Goal: Information Seeking & Learning: Learn about a topic

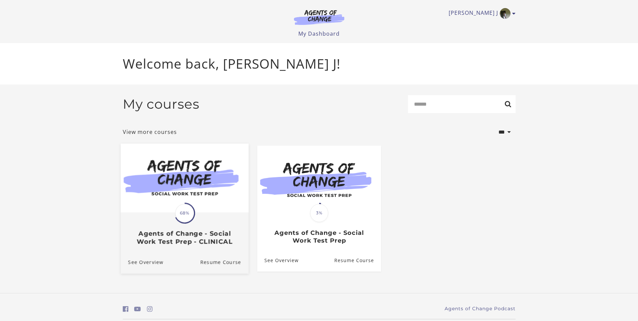
click at [184, 211] on span "68%" at bounding box center [184, 213] width 19 height 19
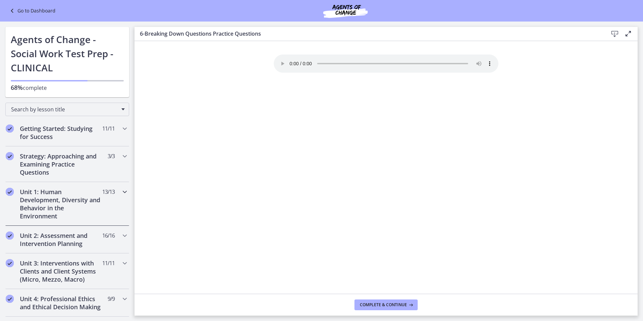
click at [74, 210] on h2 "Unit 1: Human Development, Diversity and Behavior in the Environment" at bounding box center [61, 204] width 82 height 32
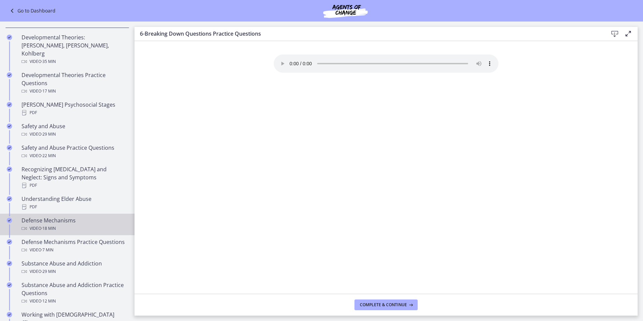
scroll to position [202, 0]
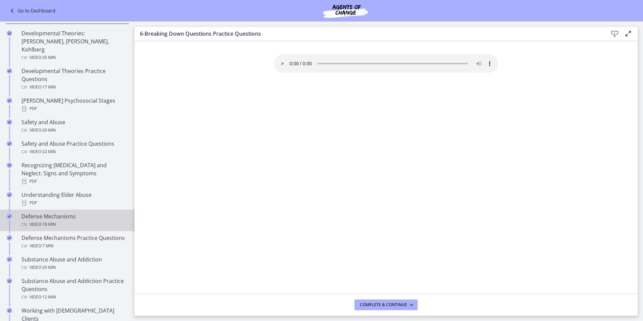
click at [67, 212] on div "Defense Mechanisms Video · 18 min" at bounding box center [74, 220] width 105 height 16
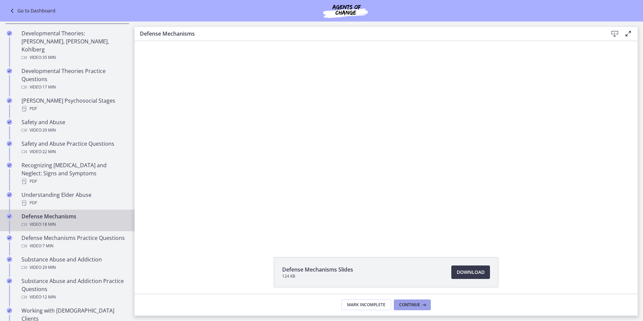
click at [427, 305] on button "Continue" at bounding box center [412, 304] width 37 height 11
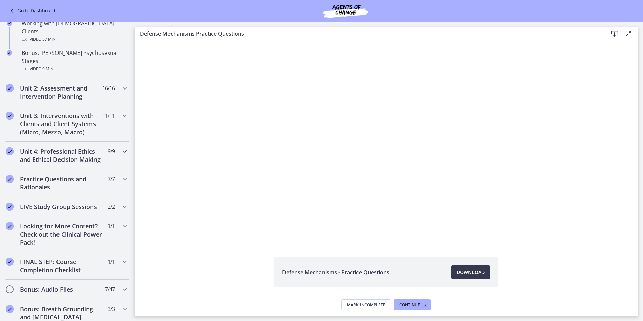
scroll to position [505, 0]
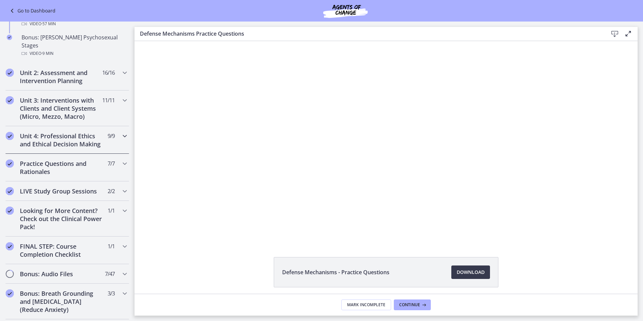
click at [69, 132] on h2 "Unit 4: Professional Ethics and Ethical Decision Making" at bounding box center [61, 140] width 82 height 16
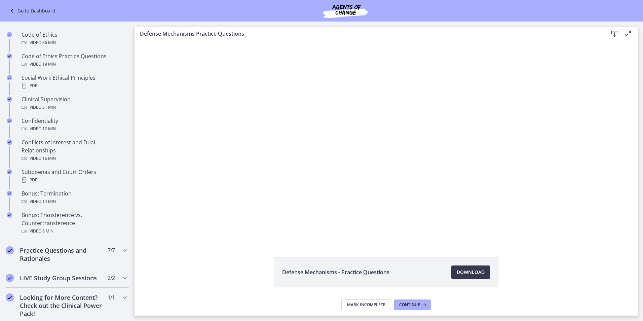
scroll to position [280, 0]
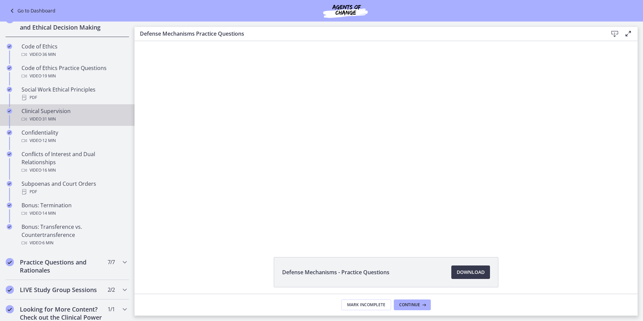
click at [71, 123] on div "Video · 31 min" at bounding box center [74, 119] width 105 height 8
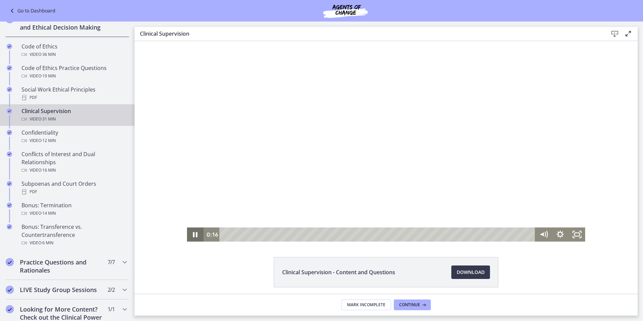
click at [193, 234] on icon "Pause" at bounding box center [195, 234] width 5 height 5
click at [403, 305] on span "Continue" at bounding box center [409, 304] width 21 height 5
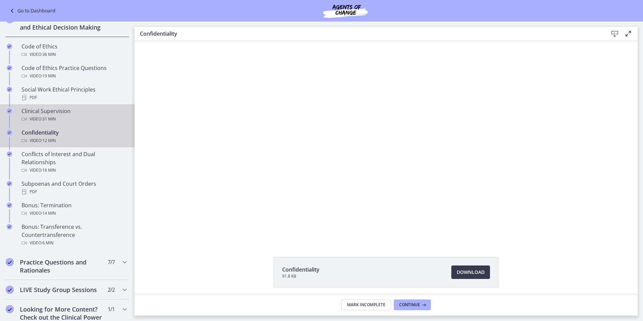
click at [49, 123] on span "· 31 min" at bounding box center [48, 119] width 14 height 8
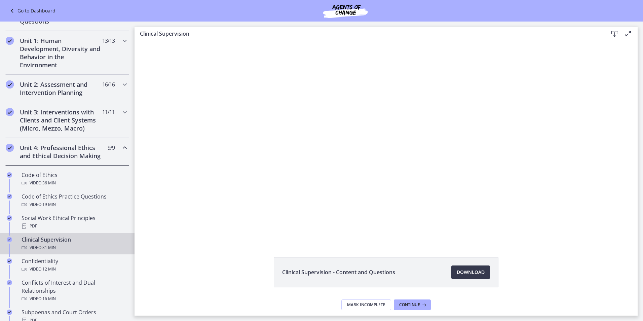
scroll to position [145, 0]
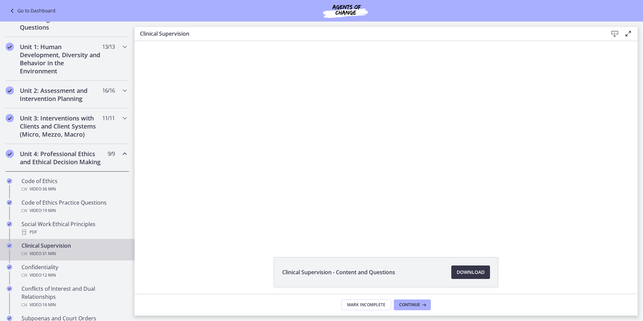
click at [473, 275] on span "Download Opens in a new window" at bounding box center [471, 272] width 28 height 8
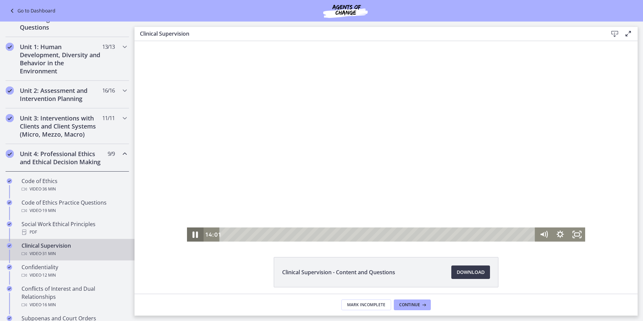
click at [195, 234] on icon "Pause" at bounding box center [195, 234] width 5 height 6
click at [194, 236] on icon "Play Video" at bounding box center [196, 234] width 4 height 6
click at [193, 235] on icon "Pause" at bounding box center [195, 234] width 20 height 17
click at [193, 235] on icon "Play Video" at bounding box center [195, 234] width 5 height 7
click at [433, 233] on div "21:18" at bounding box center [379, 234] width 306 height 14
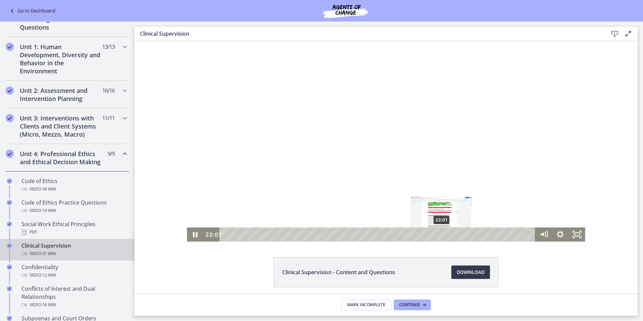
click at [440, 234] on div "22:01" at bounding box center [379, 234] width 306 height 14
click at [445, 233] on div "22:31" at bounding box center [379, 234] width 306 height 14
click at [458, 233] on div "23:49" at bounding box center [379, 234] width 306 height 14
click at [463, 234] on div "24:24" at bounding box center [379, 234] width 306 height 14
click at [468, 233] on div "24:53" at bounding box center [379, 234] width 306 height 14
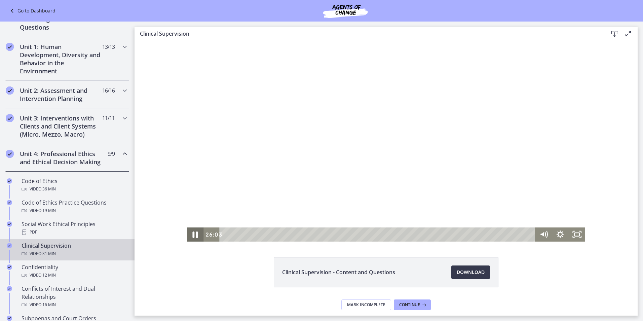
click at [195, 234] on icon "Pause" at bounding box center [195, 234] width 5 height 6
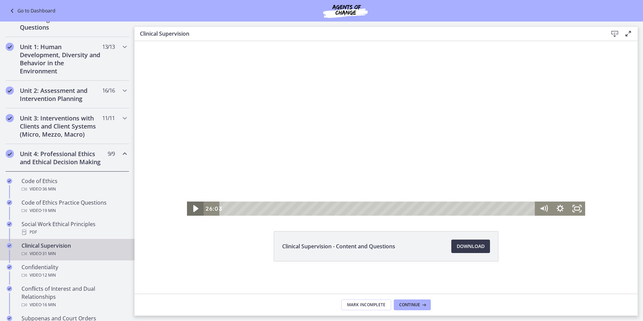
click at [194, 207] on icon "Play Video" at bounding box center [196, 208] width 20 height 17
click at [489, 209] on div "27:02" at bounding box center [379, 209] width 306 height 14
click at [496, 207] on div "27:45" at bounding box center [379, 209] width 306 height 14
click at [511, 208] on div "29:14" at bounding box center [379, 209] width 306 height 14
click at [520, 210] on div "30:13" at bounding box center [379, 209] width 306 height 14
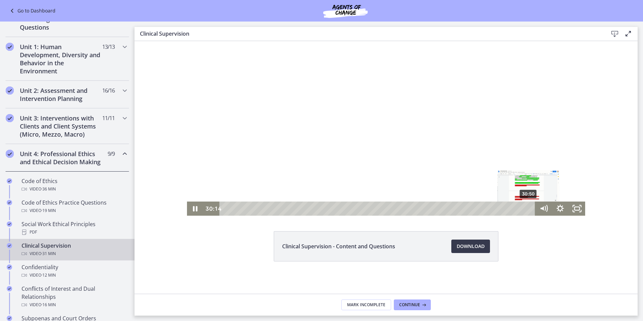
click at [526, 208] on div "30:50" at bounding box center [379, 209] width 306 height 14
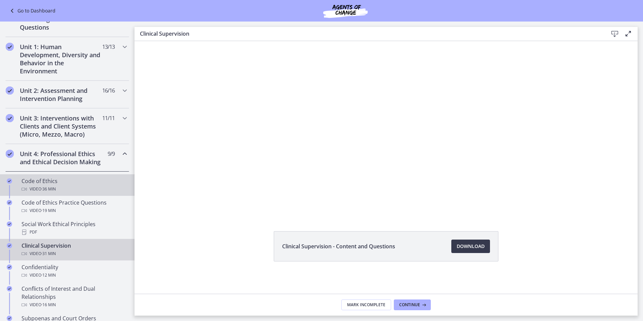
click at [46, 193] on span "· 36 min" at bounding box center [48, 189] width 14 height 8
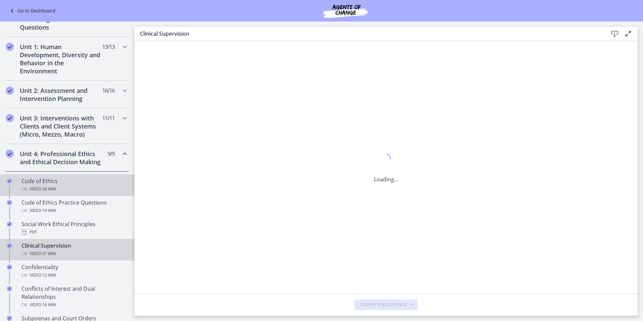
scroll to position [0, 0]
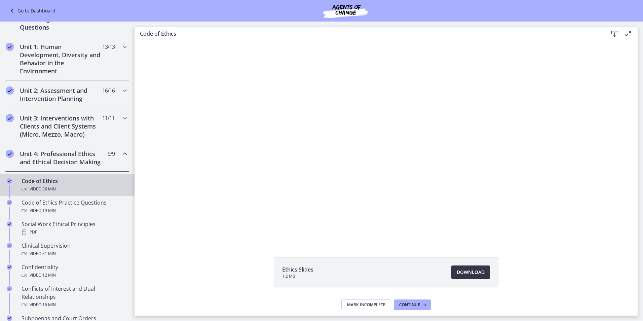
click at [471, 274] on span "Download Opens in a new window" at bounding box center [471, 272] width 28 height 8
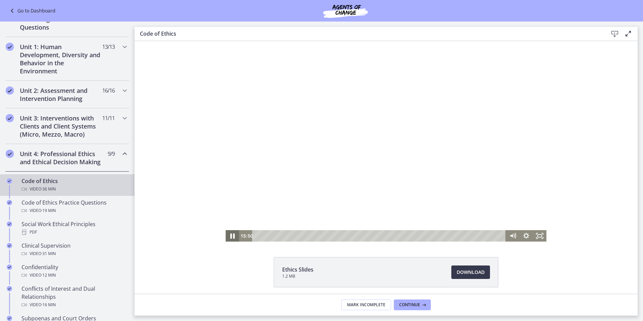
click at [226, 232] on icon "Pause" at bounding box center [232, 236] width 16 height 14
click at [231, 236] on icon "Play Video" at bounding box center [233, 236] width 4 height 6
click at [227, 237] on icon "Pause" at bounding box center [232, 236] width 16 height 14
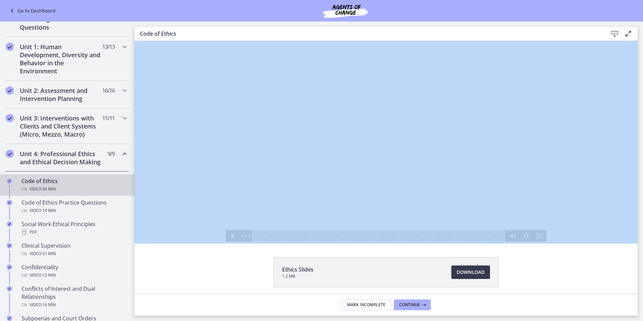
click at [196, 246] on div "Ethics Slides 1.2 MB Download Opens in a new window" at bounding box center [386, 167] width 503 height 253
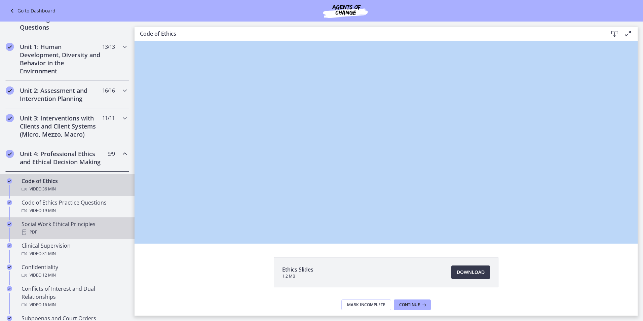
click at [106, 236] on div "PDF" at bounding box center [74, 232] width 105 height 8
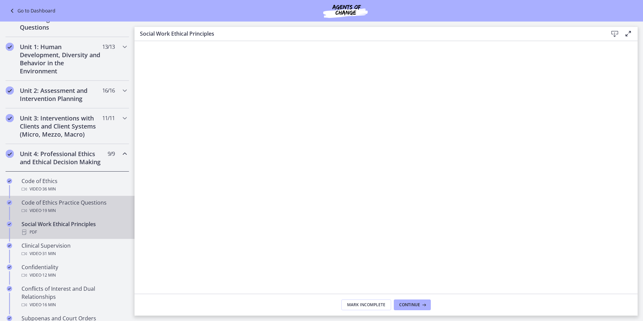
click at [56, 215] on span "· 19 min" at bounding box center [48, 211] width 14 height 8
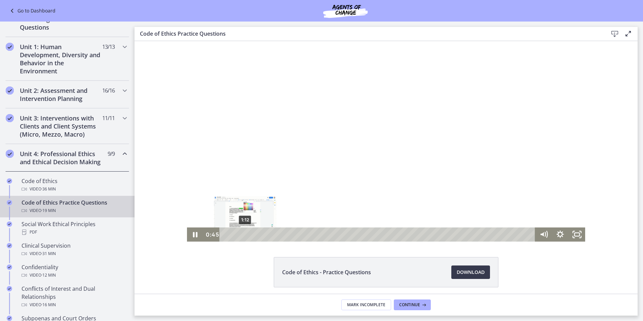
click at [243, 235] on div "1:12" at bounding box center [379, 234] width 306 height 14
click at [248, 234] on div "1:33" at bounding box center [379, 234] width 306 height 14
click at [256, 234] on div "2:02" at bounding box center [379, 234] width 306 height 14
click at [270, 234] on div "2:53" at bounding box center [379, 234] width 306 height 14
click at [293, 234] on div "4:18" at bounding box center [379, 234] width 306 height 14
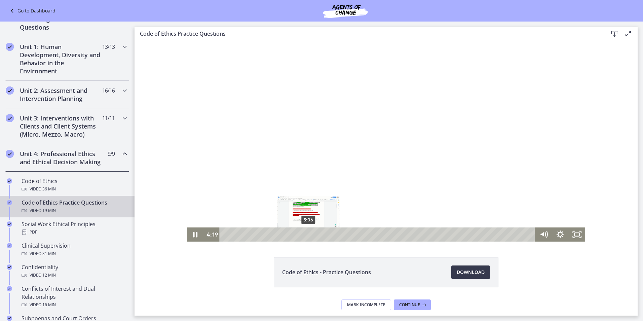
click at [306, 233] on div "5:06" at bounding box center [379, 234] width 306 height 14
click at [315, 234] on div "5:39" at bounding box center [379, 234] width 306 height 14
click at [193, 234] on icon "Pause" at bounding box center [195, 234] width 5 height 5
click at [195, 234] on icon "Play Video" at bounding box center [195, 234] width 5 height 7
click at [340, 235] on div "7:10" at bounding box center [379, 234] width 306 height 14
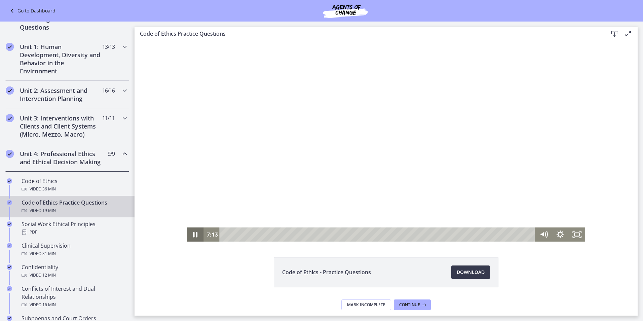
click at [193, 232] on icon "Pause" at bounding box center [195, 234] width 5 height 5
click at [193, 232] on icon "Play Video" at bounding box center [195, 234] width 5 height 7
click at [193, 236] on icon "Pause" at bounding box center [195, 234] width 5 height 6
click at [194, 236] on icon "Play Video" at bounding box center [196, 234] width 4 height 6
click at [193, 236] on icon "Pause" at bounding box center [195, 234] width 5 height 6
